Goal: Information Seeking & Learning: Learn about a topic

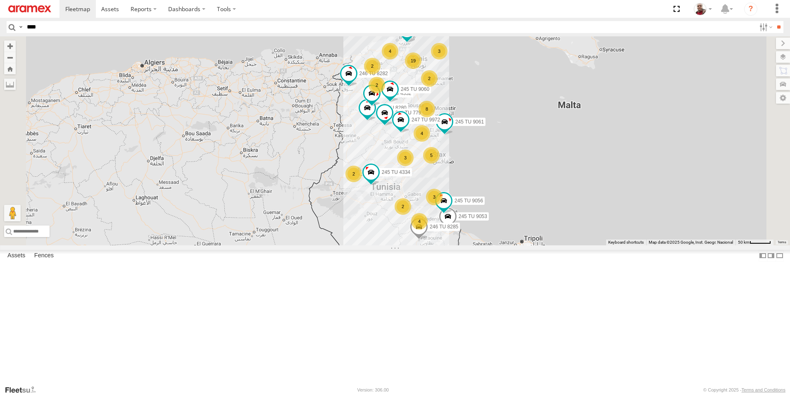
type input "****"
click at [774, 21] on input "**" at bounding box center [779, 27] width 10 height 12
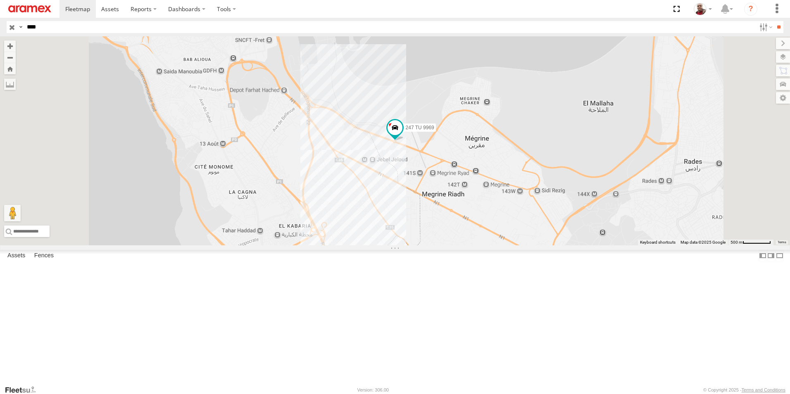
click at [12, 29] on input "button" at bounding box center [12, 27] width 11 height 12
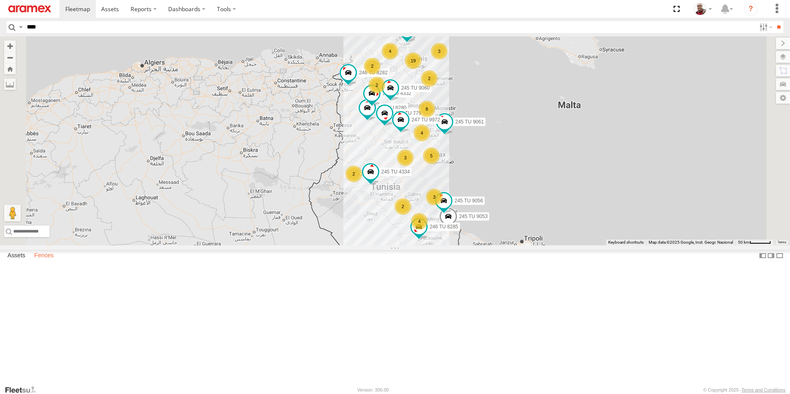
click at [43, 262] on label "Fences" at bounding box center [44, 256] width 28 height 12
click at [0, 0] on div "Aramex [GEOGRAPHIC_DATA]" at bounding box center [0, 0] width 0 height 0
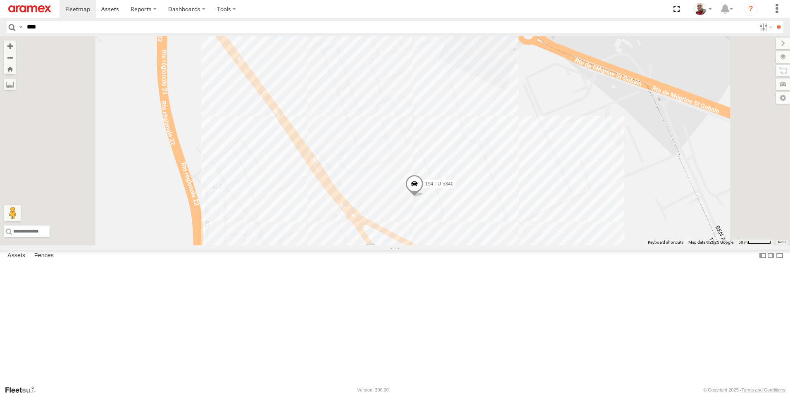
click at [0, 0] on div "Gafsa Branch" at bounding box center [0, 0] width 0 height 0
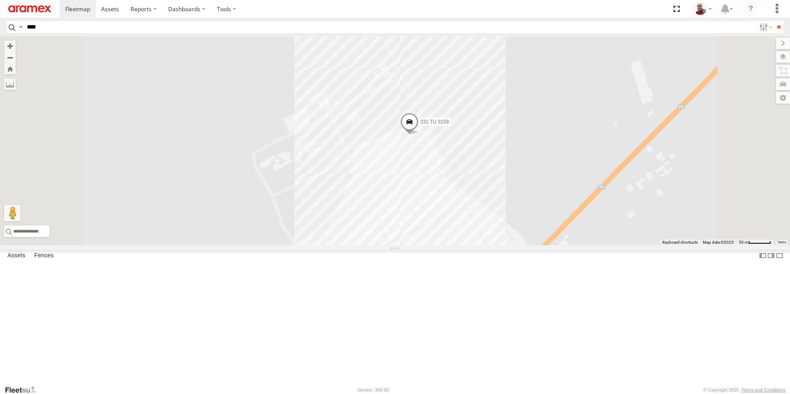
click at [0, 0] on div "Mednine Branch" at bounding box center [0, 0] width 0 height 0
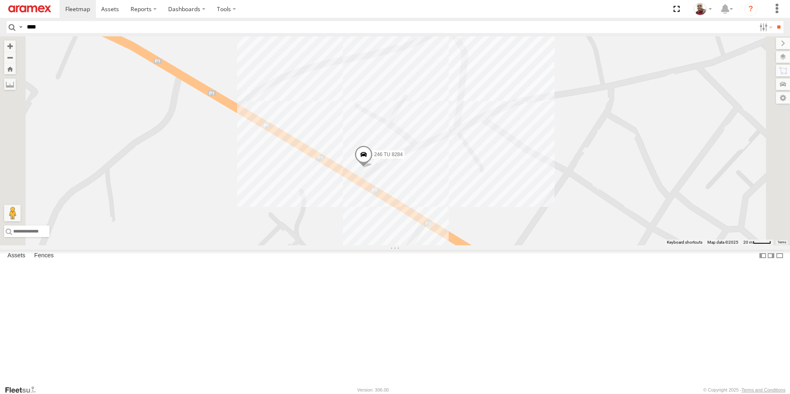
click at [0, 0] on div "Sfax Office" at bounding box center [0, 0] width 0 height 0
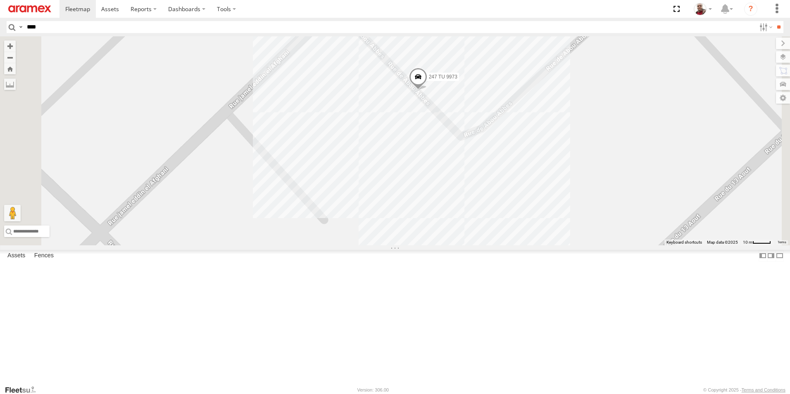
click at [0, 0] on div "Souse Branch" at bounding box center [0, 0] width 0 height 0
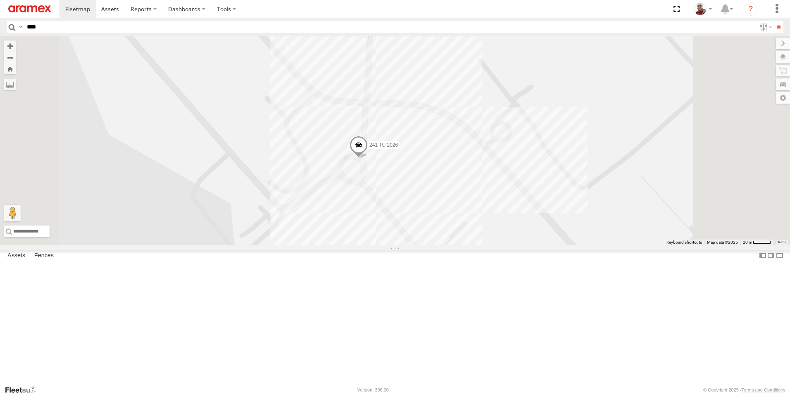
click at [26, 13] on link at bounding box center [30, 9] width 60 height 18
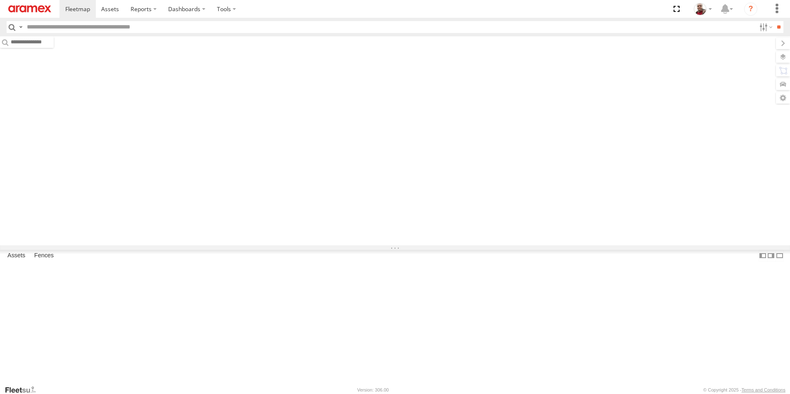
click at [344, 30] on input "text" at bounding box center [390, 27] width 733 height 12
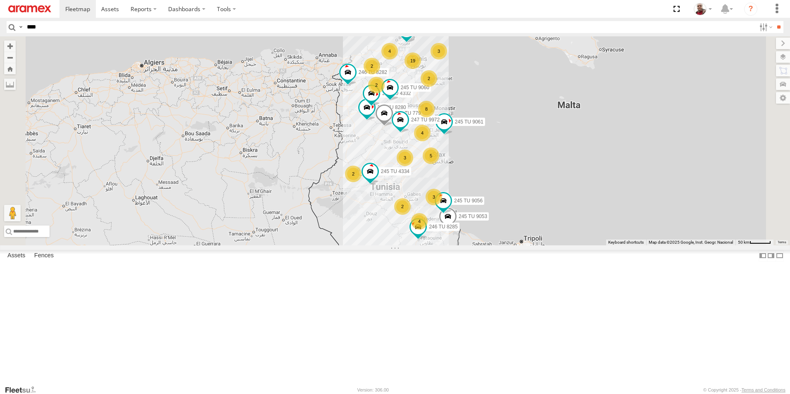
type input "****"
click at [774, 21] on input "**" at bounding box center [779, 27] width 10 height 12
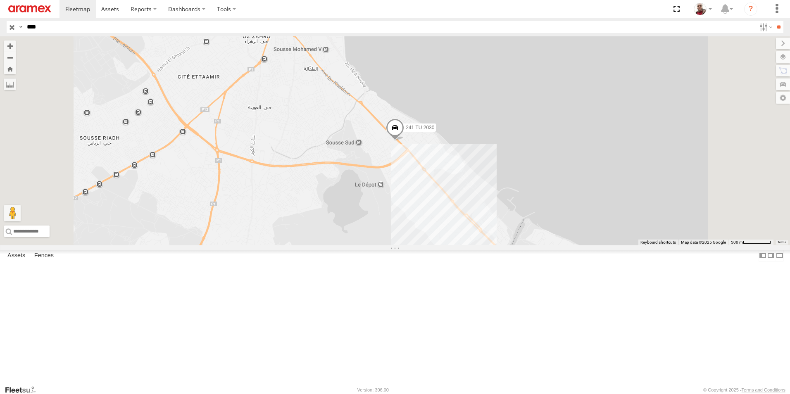
click at [10, 31] on input "button" at bounding box center [12, 27] width 11 height 12
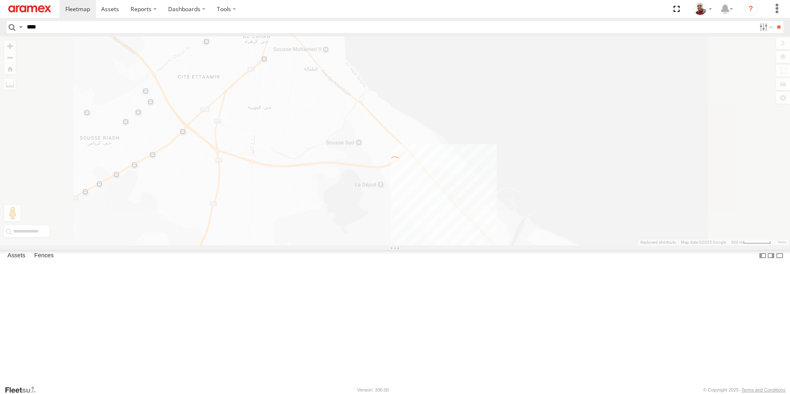
click at [75, 29] on input "****" at bounding box center [390, 27] width 733 height 12
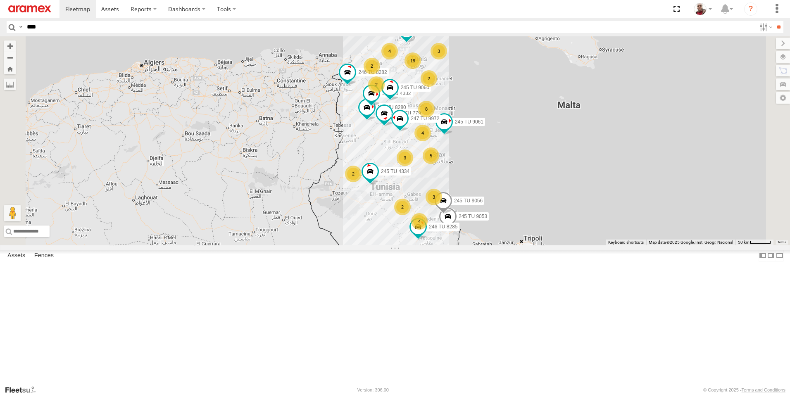
type input "****"
click at [774, 21] on input "**" at bounding box center [779, 27] width 10 height 12
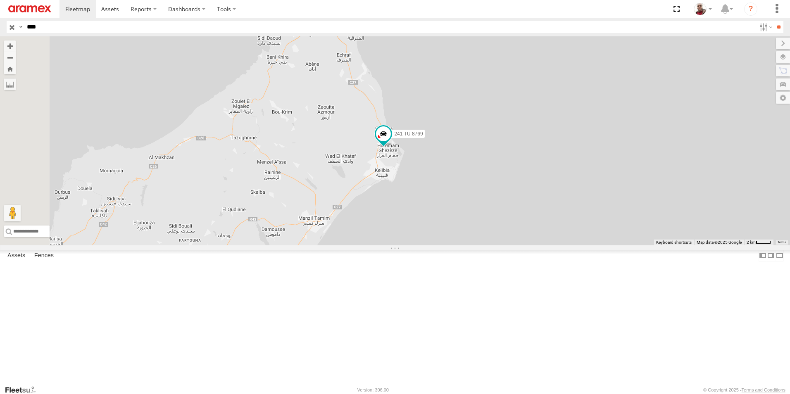
click at [9, 28] on input "button" at bounding box center [12, 27] width 11 height 12
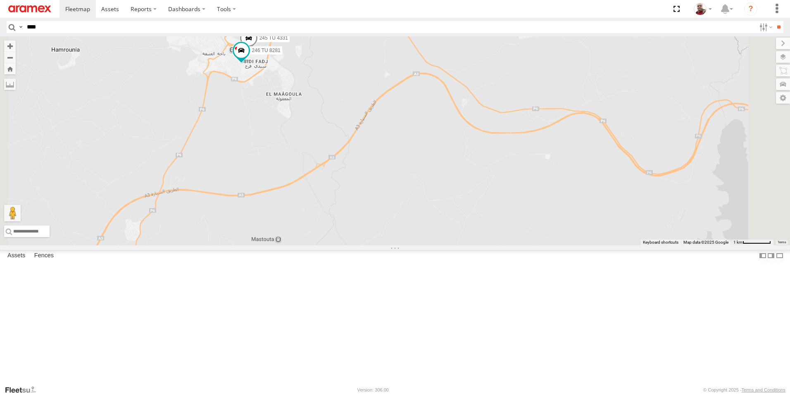
drag, startPoint x: 335, startPoint y: 82, endPoint x: 365, endPoint y: 165, distance: 87.9
click at [365, 165] on div "245 TU 4334 245 TU 9053 245 TU 9061 246 TU 8282 234 TU 2628 246 TU 8280 245 TU …" at bounding box center [395, 140] width 790 height 209
click at [256, 29] on input "****" at bounding box center [390, 27] width 733 height 12
type input "****"
click at [774, 21] on input "**" at bounding box center [779, 27] width 10 height 12
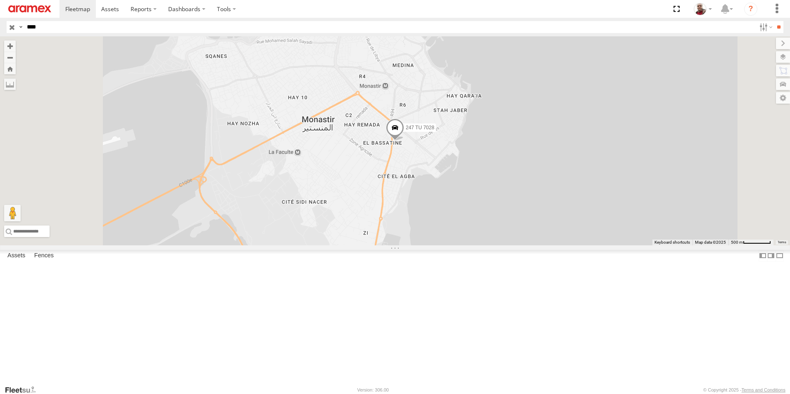
click at [404, 141] on span at bounding box center [395, 130] width 18 height 22
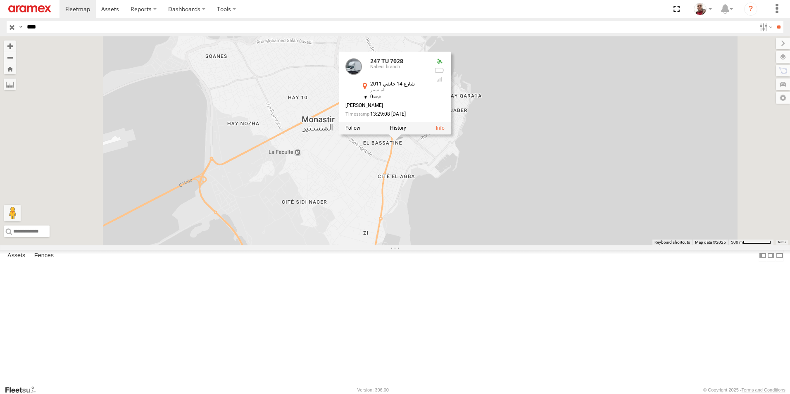
click at [406, 131] on label at bounding box center [398, 129] width 16 height 6
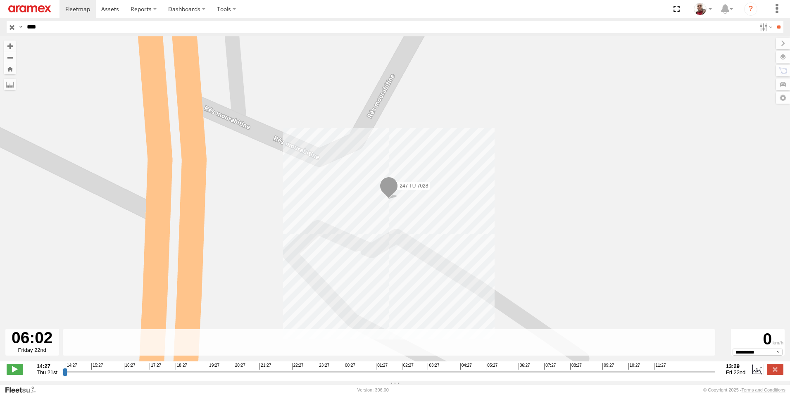
drag, startPoint x: 66, startPoint y: 375, endPoint x: 490, endPoint y: 387, distance: 424.3
click at [490, 376] on input "range" at bounding box center [389, 372] width 653 height 8
click at [14, 27] on input "button" at bounding box center [12, 27] width 11 height 12
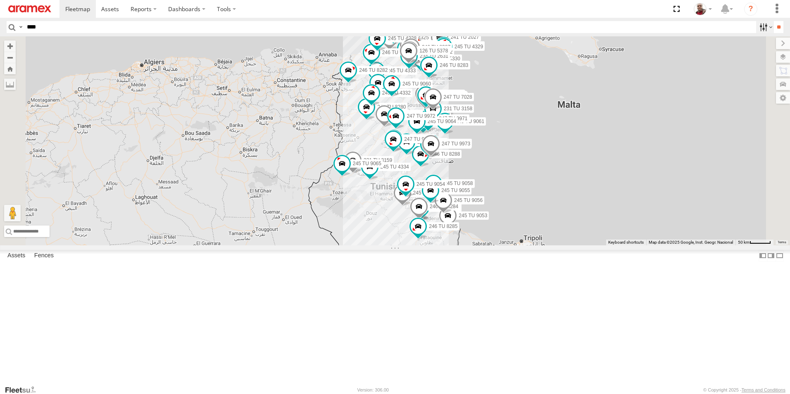
click at [762, 27] on label at bounding box center [766, 27] width 18 height 12
click at [0, 0] on label at bounding box center [0, 0] width 0 height 0
click at [0, 0] on span "Aramex [GEOGRAPHIC_DATA]" at bounding box center [0, 0] width 0 height 0
click at [774, 26] on input "**" at bounding box center [779, 27] width 10 height 12
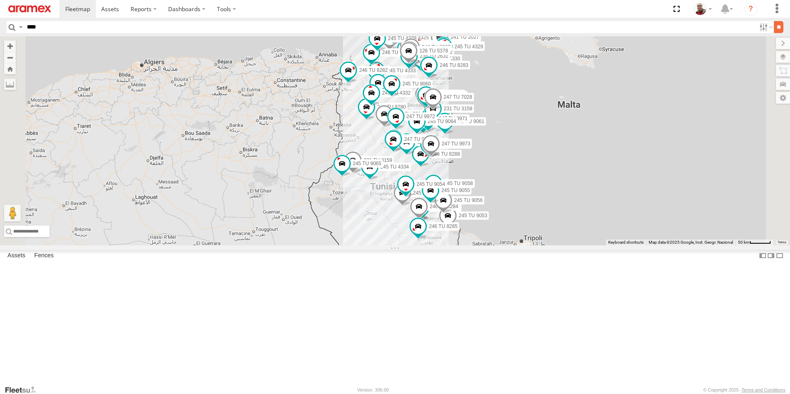
scroll to position [0, 0]
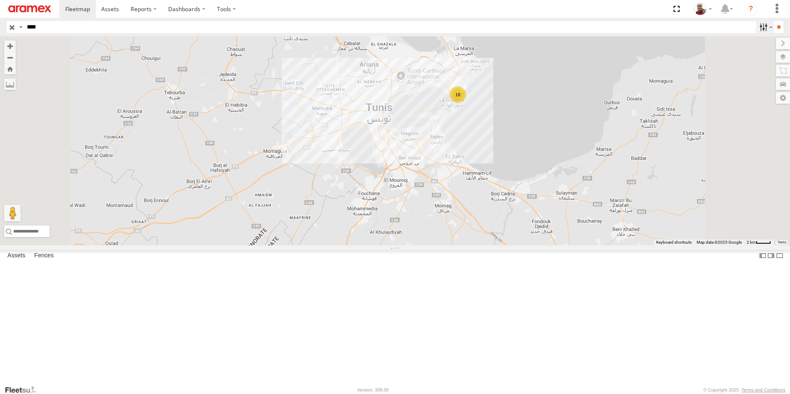
click at [759, 31] on label at bounding box center [766, 27] width 18 height 12
click at [0, 0] on span "Mednine Branch" at bounding box center [0, 0] width 0 height 0
click at [0, 0] on span "Aramex [GEOGRAPHIC_DATA]" at bounding box center [0, 0] width 0 height 0
click at [774, 29] on input "**" at bounding box center [779, 27] width 10 height 12
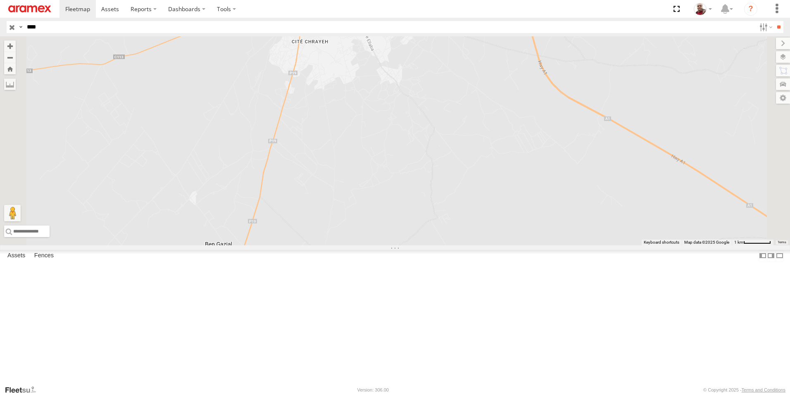
drag, startPoint x: 406, startPoint y: 148, endPoint x: 430, endPoint y: 236, distance: 90.8
click at [430, 236] on div "245 TU 9053 246 TU 8284 245 TU 9066 245 TU 9056 245 TU 9055 245 TU 9054 246 TU …" at bounding box center [395, 140] width 790 height 209
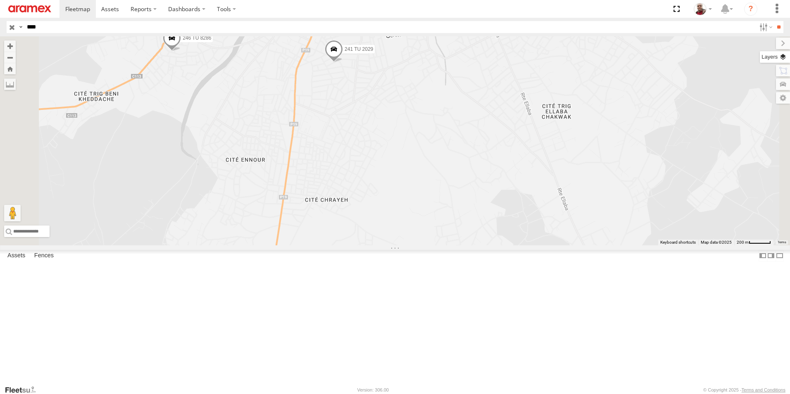
click at [784, 59] on label at bounding box center [775, 57] width 30 height 12
click at [0, 0] on label at bounding box center [0, 0] width 0 height 0
click at [0, 0] on span "Satellite + Roadmap" at bounding box center [0, 0] width 0 height 0
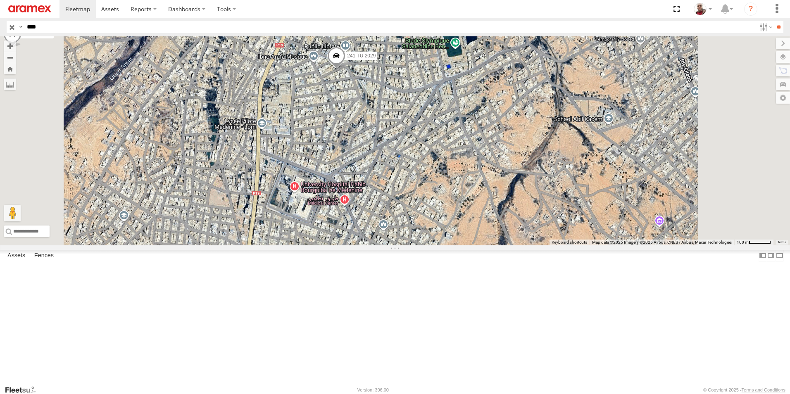
click at [346, 69] on span at bounding box center [336, 58] width 18 height 22
click at [443, 178] on div "245 TU 9053 246 TU 8284 245 TU 9066 245 TU 9056 245 TU 9055 245 TU 9054 246 TU …" at bounding box center [395, 140] width 790 height 209
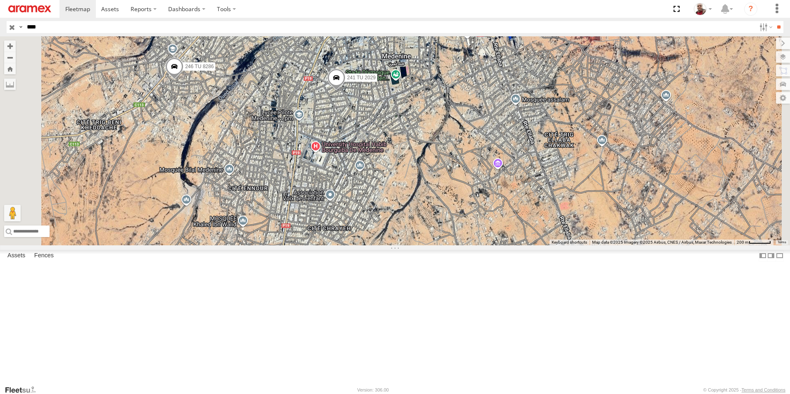
click at [0, 0] on span "Default" at bounding box center [0, 0] width 0 height 0
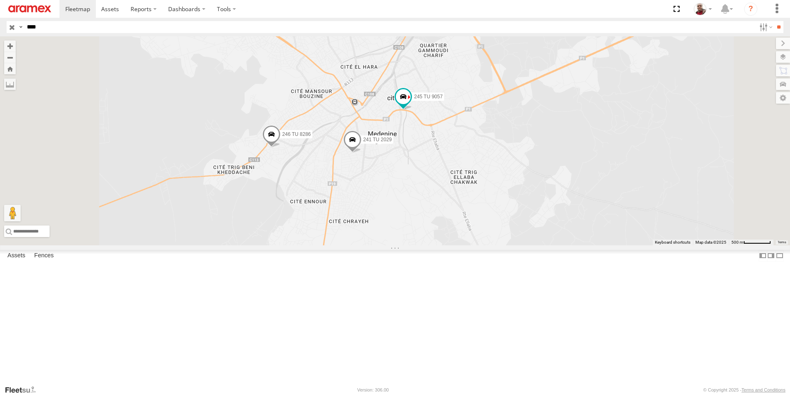
drag, startPoint x: 391, startPoint y: 179, endPoint x: 438, endPoint y: 270, distance: 102.1
click at [438, 246] on div "245 TU 9053 246 TU 8284 245 TU 9066 245 TU 9056 245 TU 9055 245 TU 9054 246 TU …" at bounding box center [395, 140] width 790 height 209
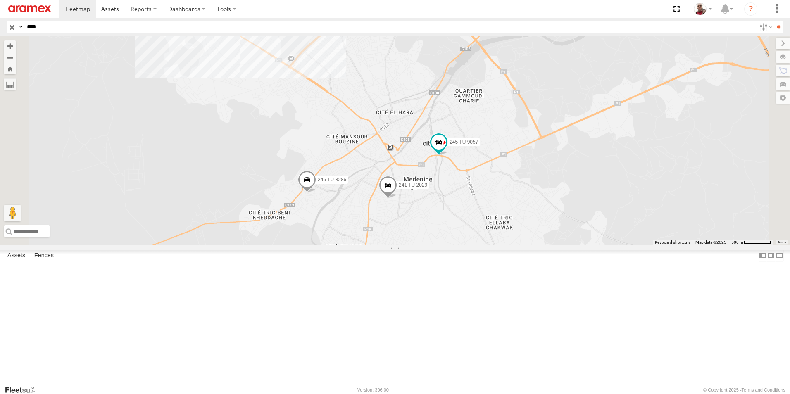
drag, startPoint x: 349, startPoint y: 150, endPoint x: 399, endPoint y: 199, distance: 70.2
click at [399, 199] on div "245 TU 9053 246 TU 8284 245 TU 9066 245 TU 9056 245 TU 9055 245 TU 9054 246 TU …" at bounding box center [395, 140] width 790 height 209
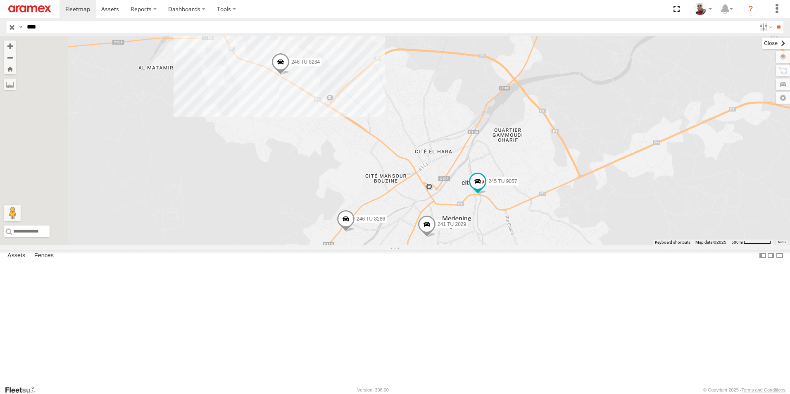
click at [763, 46] on label at bounding box center [777, 44] width 28 height 12
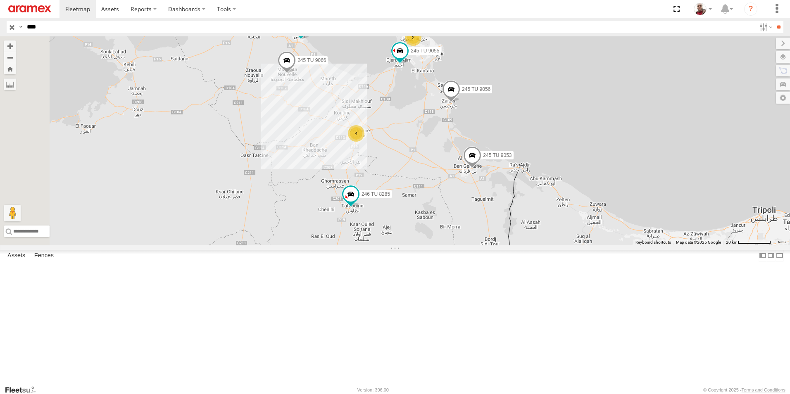
drag, startPoint x: 341, startPoint y: 152, endPoint x: 480, endPoint y: 182, distance: 141.4
click at [431, 186] on div "245 TU 9053 245 TU 9066 245 TU 9056 245 TU 9055 245 TU 9054 246 TU 8285 4 2" at bounding box center [395, 140] width 790 height 209
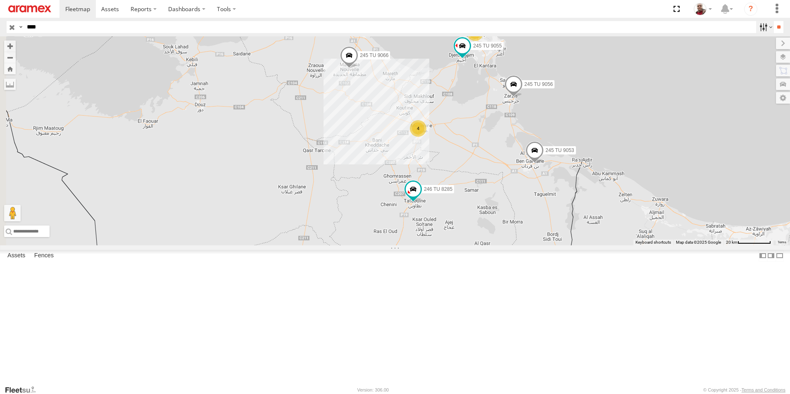
click at [764, 23] on label at bounding box center [766, 27] width 18 height 12
click at [0, 0] on span "Souse Branch" at bounding box center [0, 0] width 0 height 0
click at [0, 0] on span "Mednine Branch" at bounding box center [0, 0] width 0 height 0
click at [777, 27] on input "**" at bounding box center [779, 27] width 10 height 12
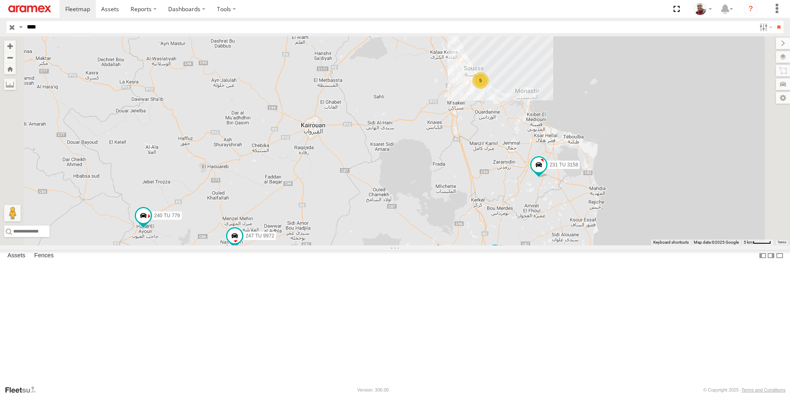
drag, startPoint x: 589, startPoint y: 235, endPoint x: 578, endPoint y: 232, distance: 11.4
click at [578, 232] on div "5 234 TU 2630 245 TU 9061 245 TU 9060 240 TU 779 247 TU 9971 231 TU 3158 245 TU…" at bounding box center [395, 140] width 790 height 209
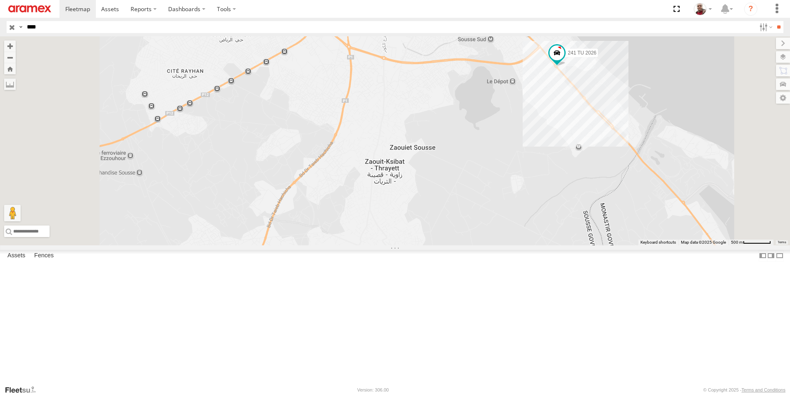
drag, startPoint x: 570, startPoint y: 111, endPoint x: 572, endPoint y: 194, distance: 83.1
click at [572, 194] on div "234 TU 2630 245 TU 9061 245 TU 9060 240 TU 779 247 TU 9971 231 TU 3158 245 TU 9…" at bounding box center [395, 140] width 790 height 209
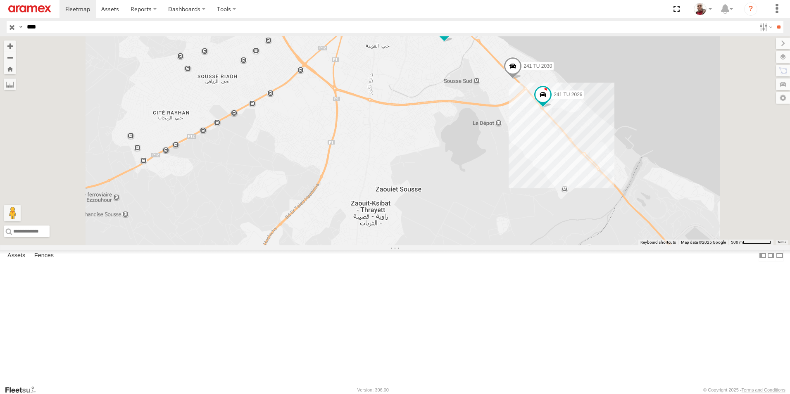
drag, startPoint x: 574, startPoint y: 164, endPoint x: 560, endPoint y: 209, distance: 47.2
click at [560, 209] on div "234 TU 2630 245 TU 9061 245 TU 9060 240 TU 779 247 TU 9971 231 TU 3158 245 TU 9…" at bounding box center [395, 140] width 790 height 209
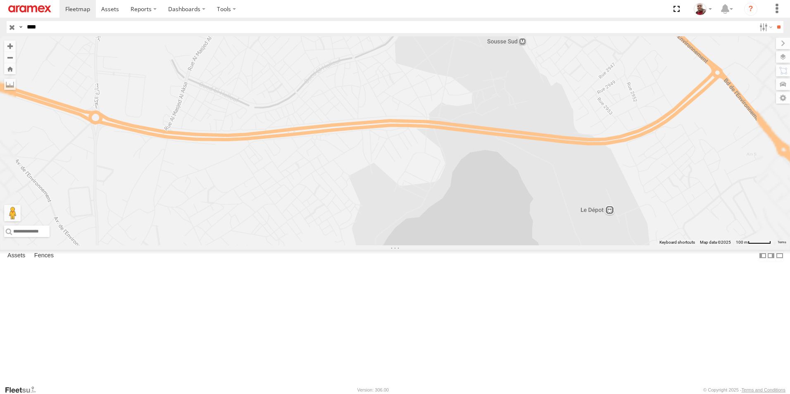
drag, startPoint x: 647, startPoint y: 137, endPoint x: 580, endPoint y: 138, distance: 66.6
click at [580, 138] on div "241 TU 2030 241 TU 2026 245 TU 9059" at bounding box center [395, 140] width 790 height 209
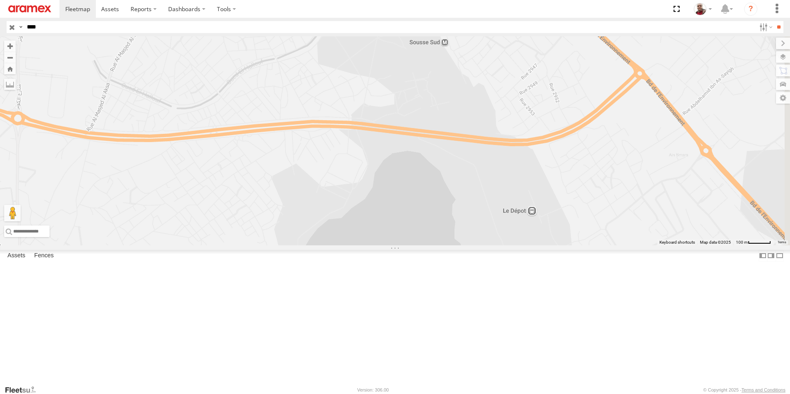
click at [599, 36] on span at bounding box center [590, 25] width 18 height 22
click at [602, 27] on label at bounding box center [593, 24] width 16 height 6
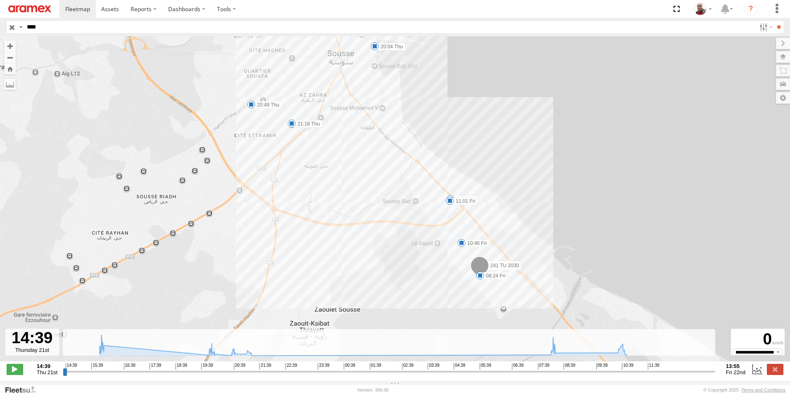
drag, startPoint x: 414, startPoint y: 232, endPoint x: 384, endPoint y: 183, distance: 58.1
click at [384, 183] on div "241 TU 2030 16:05 Thu 20:04 Thu 20:49 Thu 21:18 Thu 08:24 Fri 10:46 Fri 10:53 F…" at bounding box center [395, 203] width 790 height 334
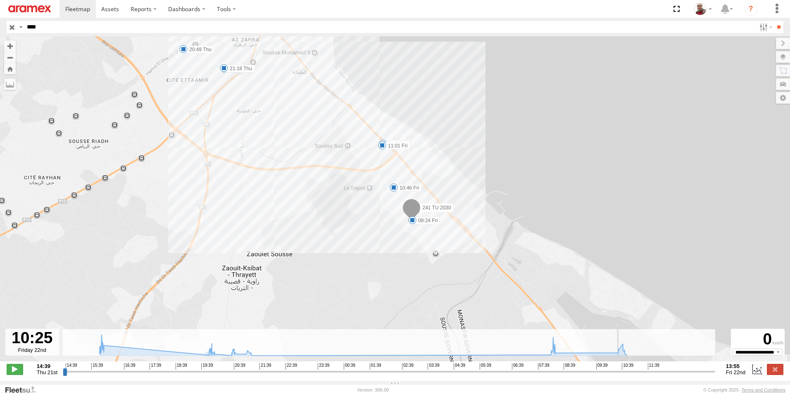
drag, startPoint x: 65, startPoint y: 377, endPoint x: 616, endPoint y: 356, distance: 551.1
type input "**********"
click at [616, 368] on input "range" at bounding box center [389, 372] width 653 height 8
click at [12, 28] on input "button" at bounding box center [12, 27] width 11 height 12
